Goal: Information Seeking & Learning: Learn about a topic

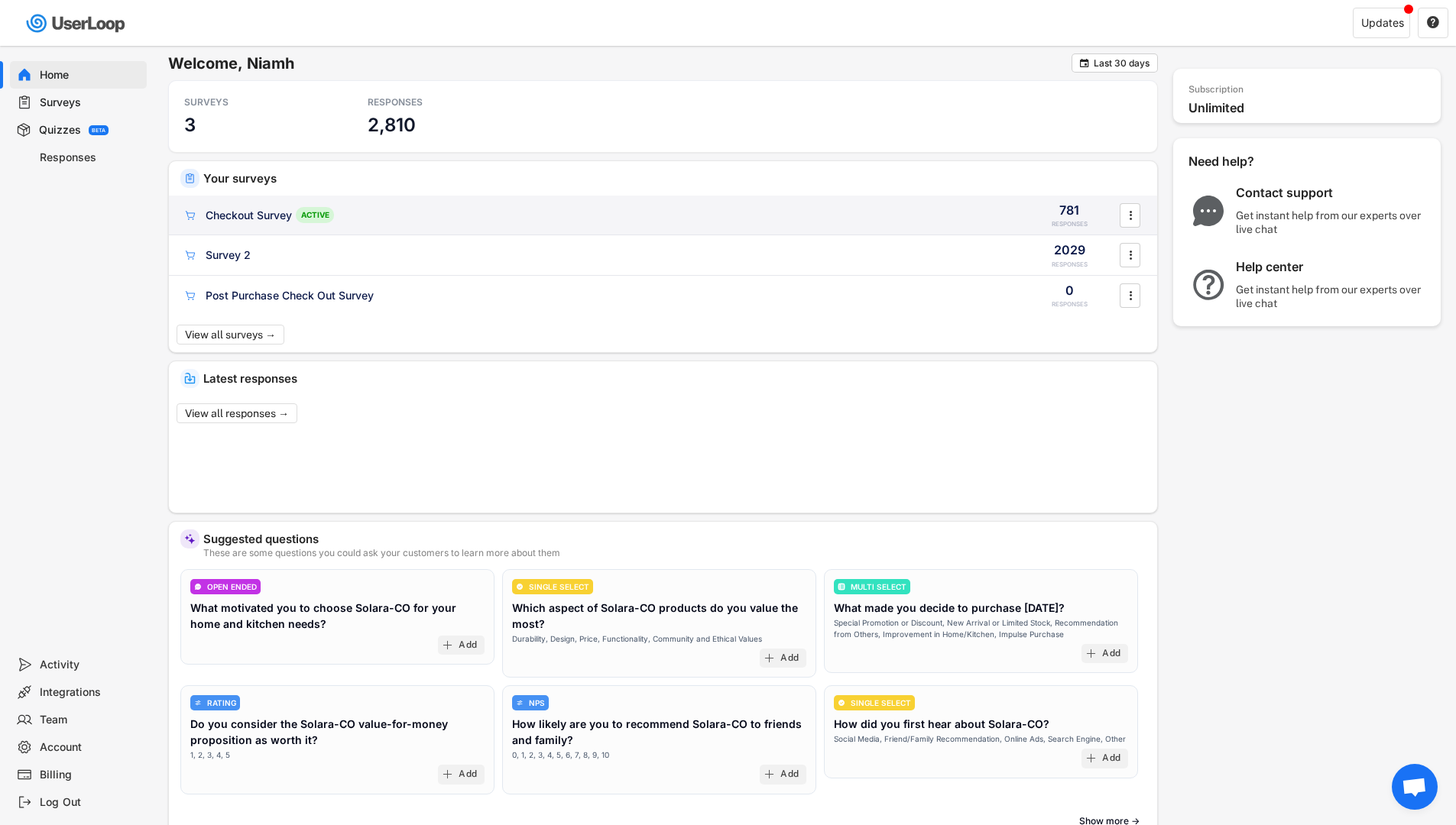
click at [273, 219] on div "Checkout Survey" at bounding box center [248, 215] width 87 height 15
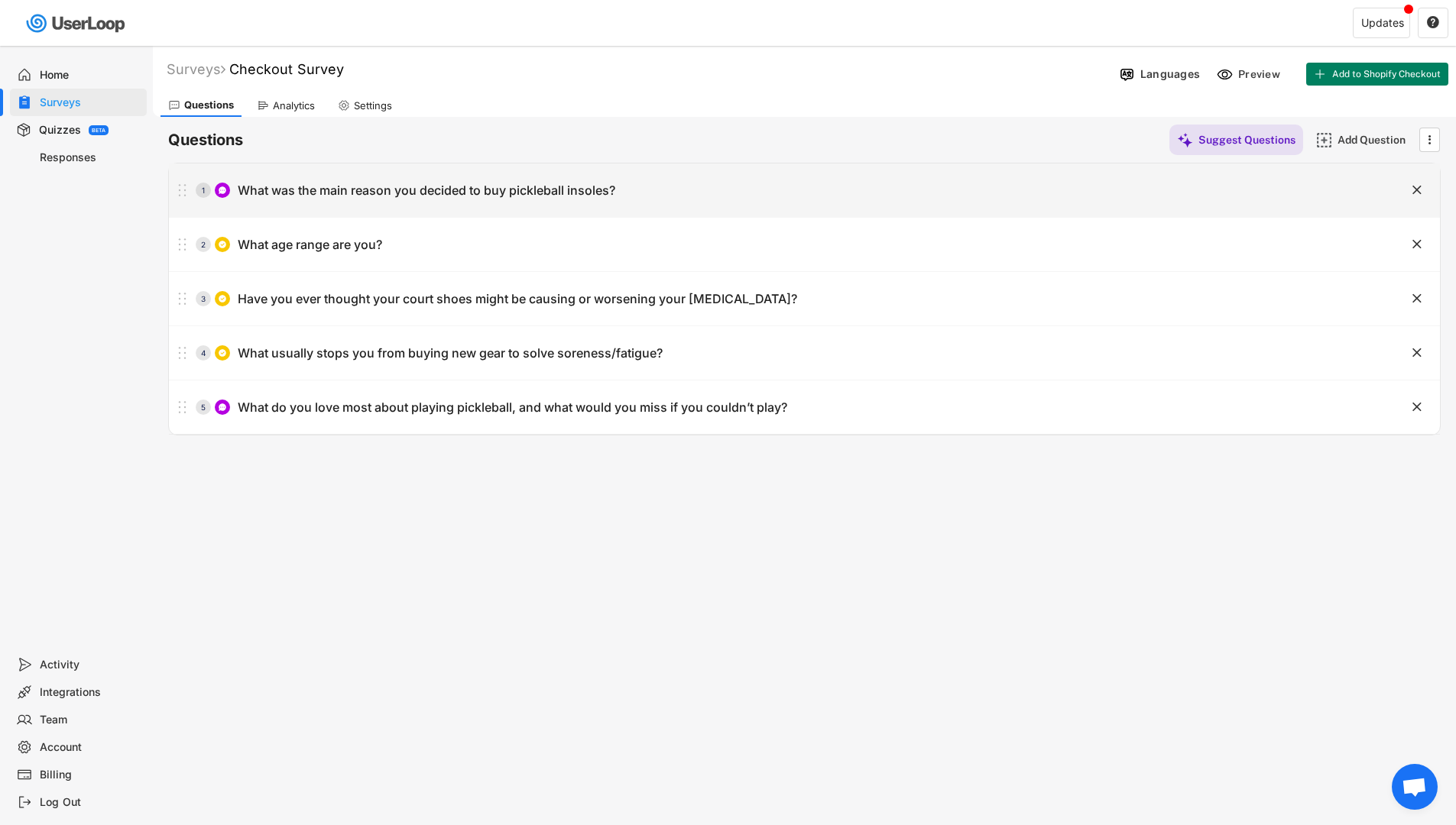
click at [447, 188] on div "What was the main reason you decided to buy pickleball insoles?" at bounding box center [426, 190] width 378 height 16
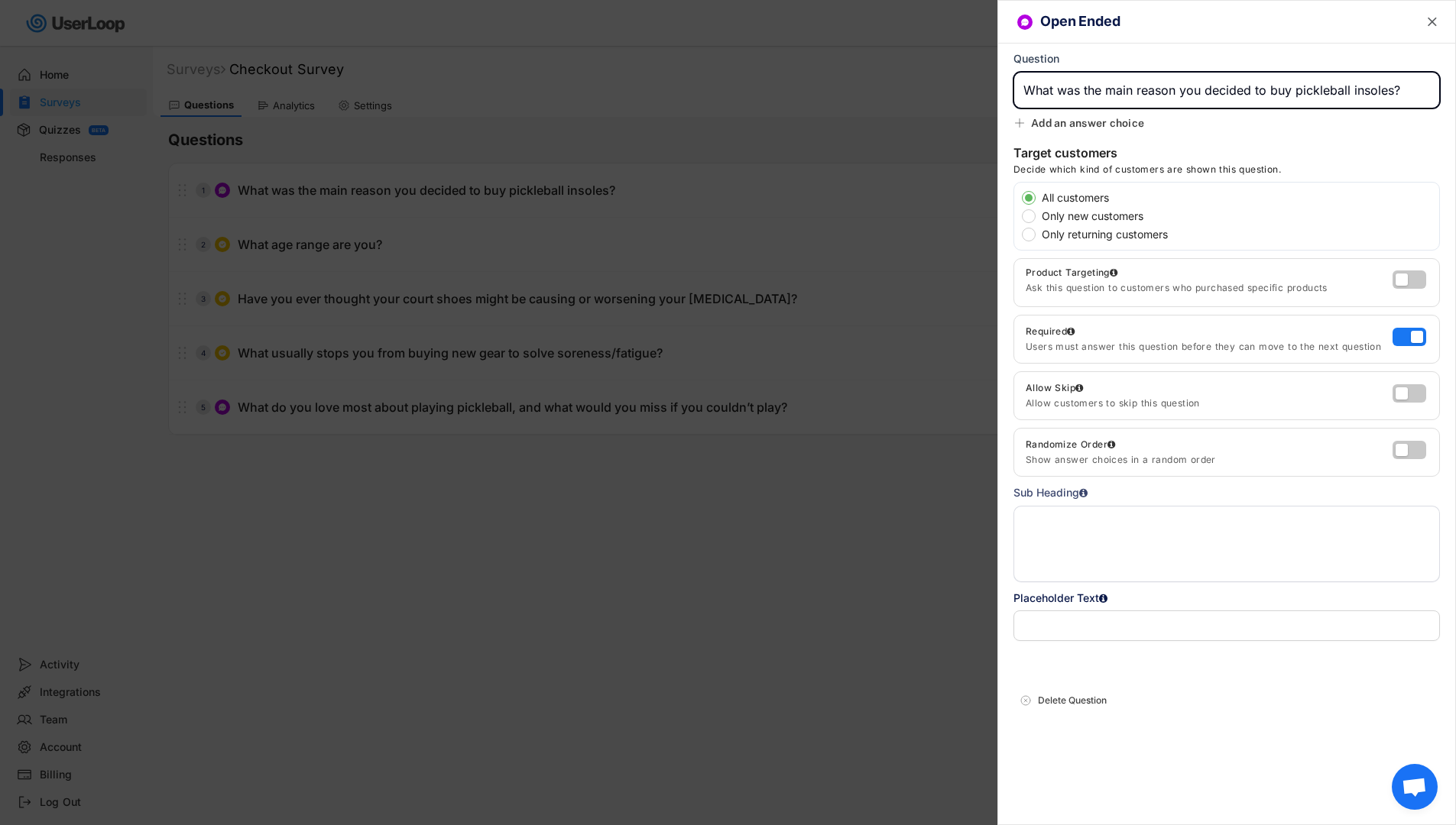
click at [795, 501] on div at bounding box center [728, 412] width 1456 height 825
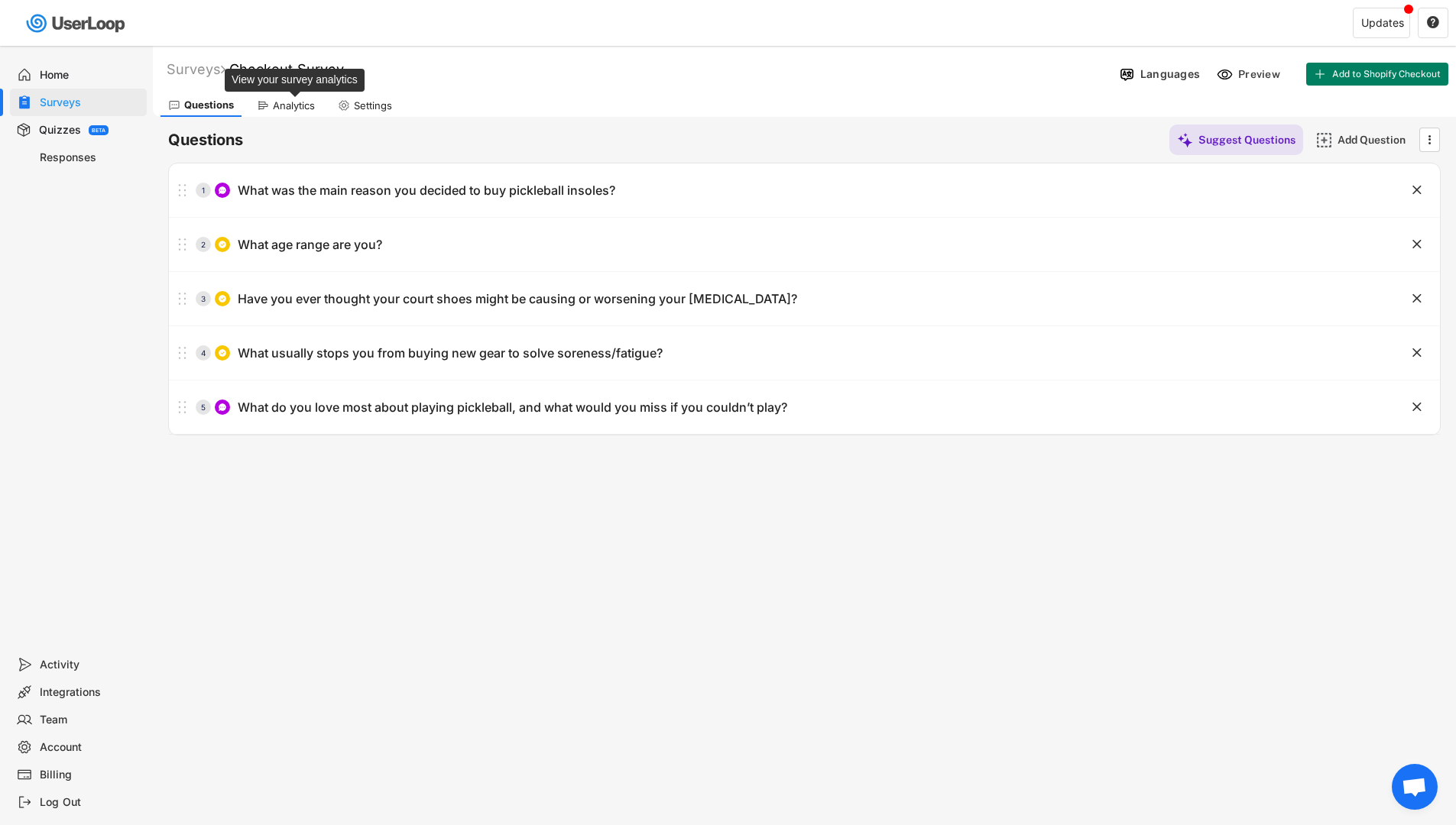
click at [294, 107] on div "Analytics" at bounding box center [293, 105] width 42 height 13
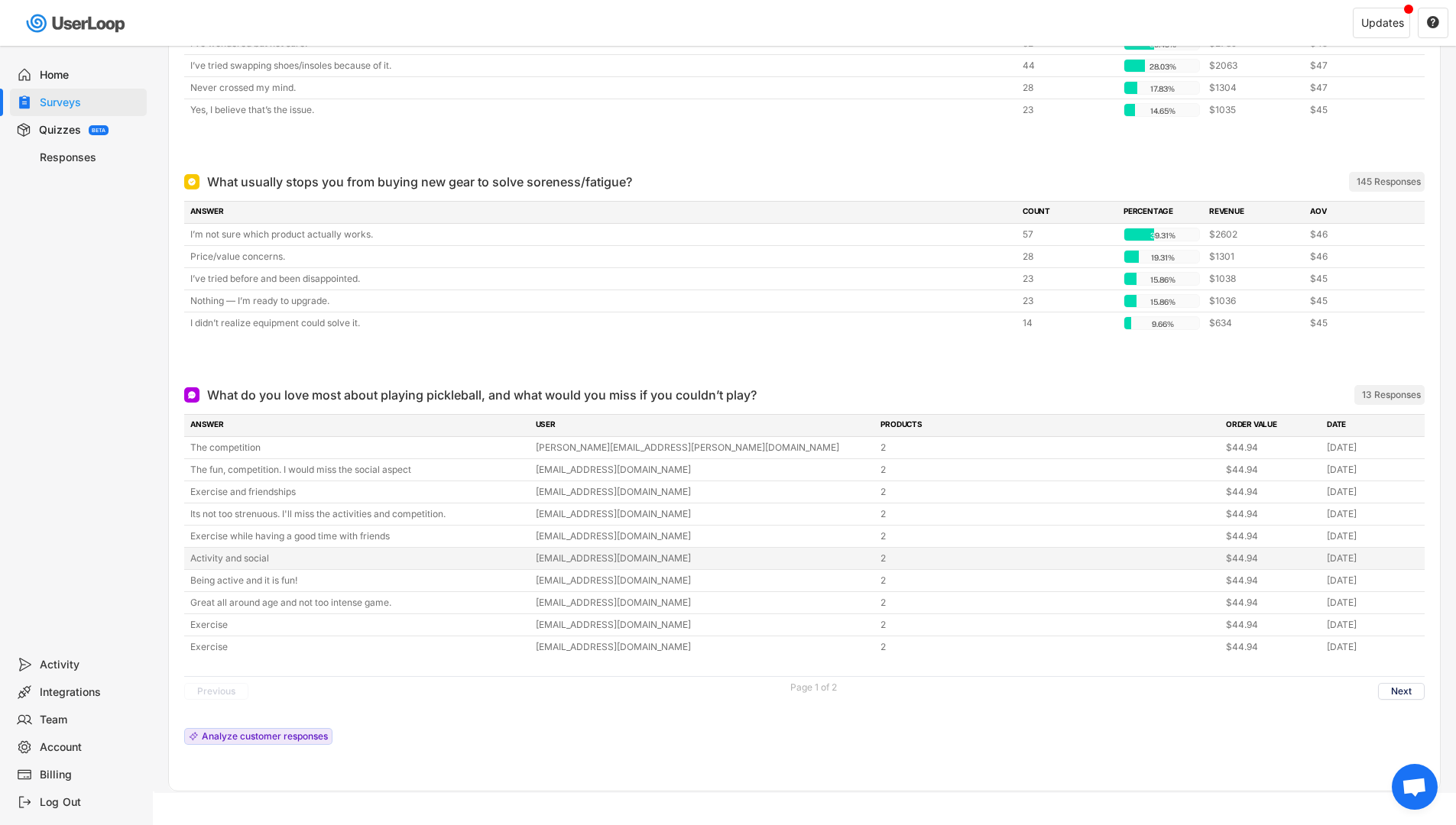
scroll to position [932, 0]
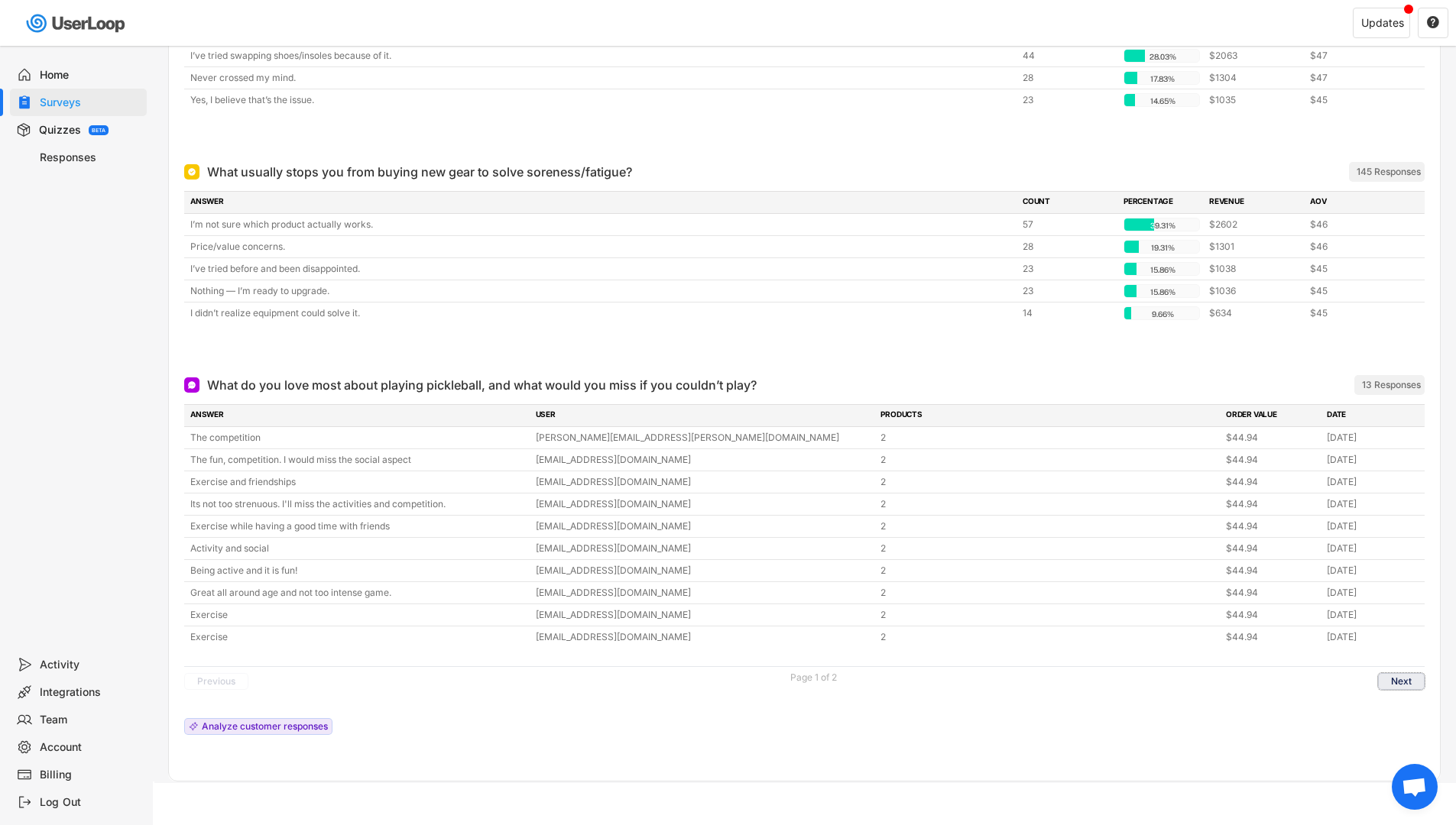
click at [1393, 682] on button "Next" at bounding box center [1401, 681] width 46 height 17
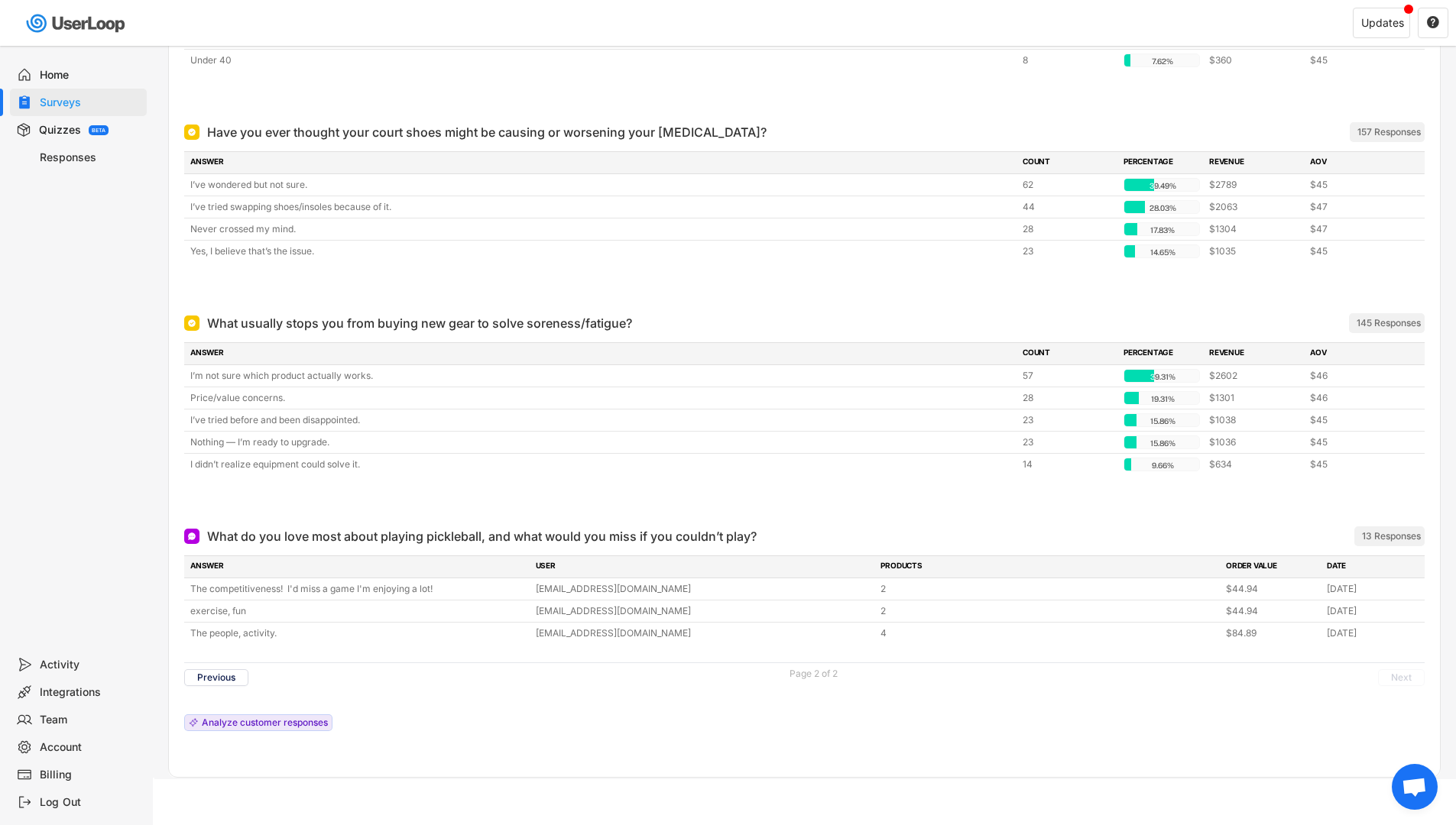
scroll to position [780, 0]
click at [224, 671] on button "Previous" at bounding box center [216, 677] width 64 height 17
